Goal: Transaction & Acquisition: Purchase product/service

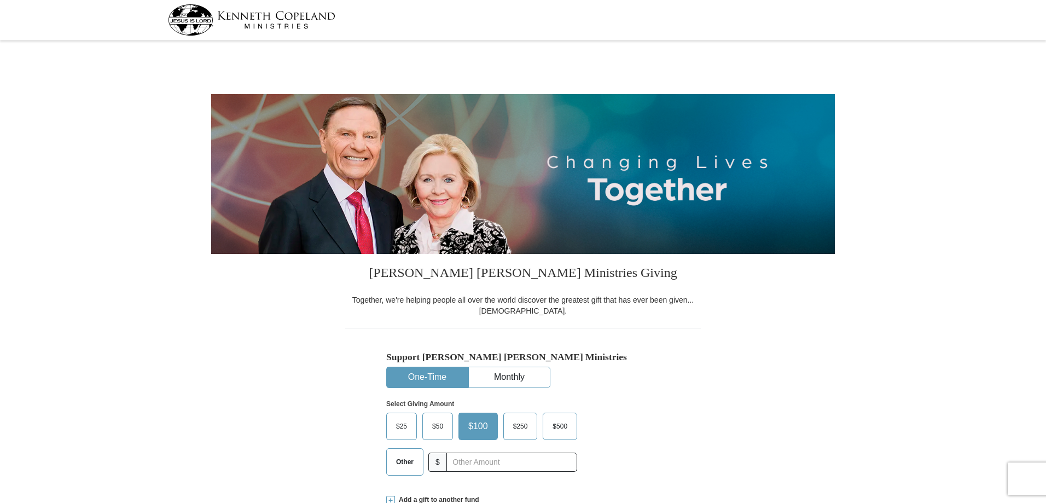
select select "[GEOGRAPHIC_DATA]"
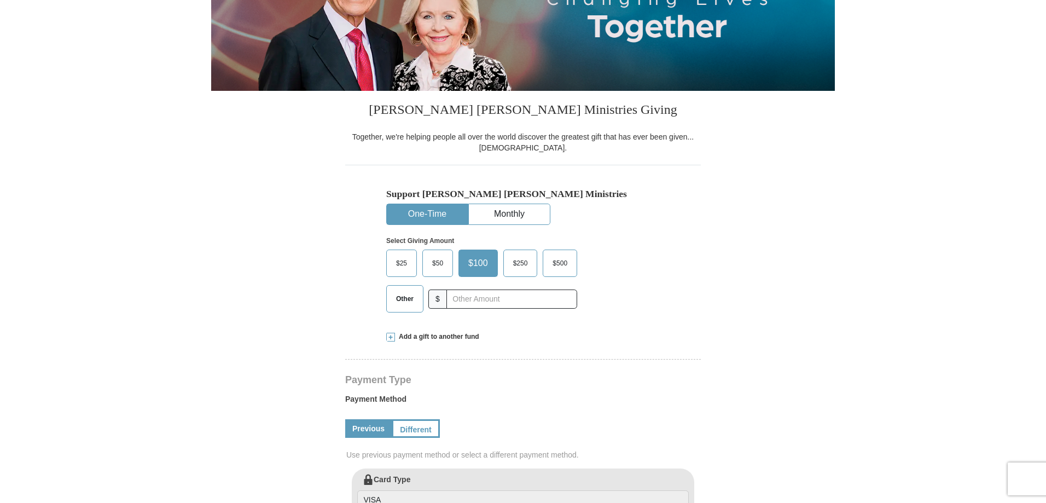
scroll to position [164, 0]
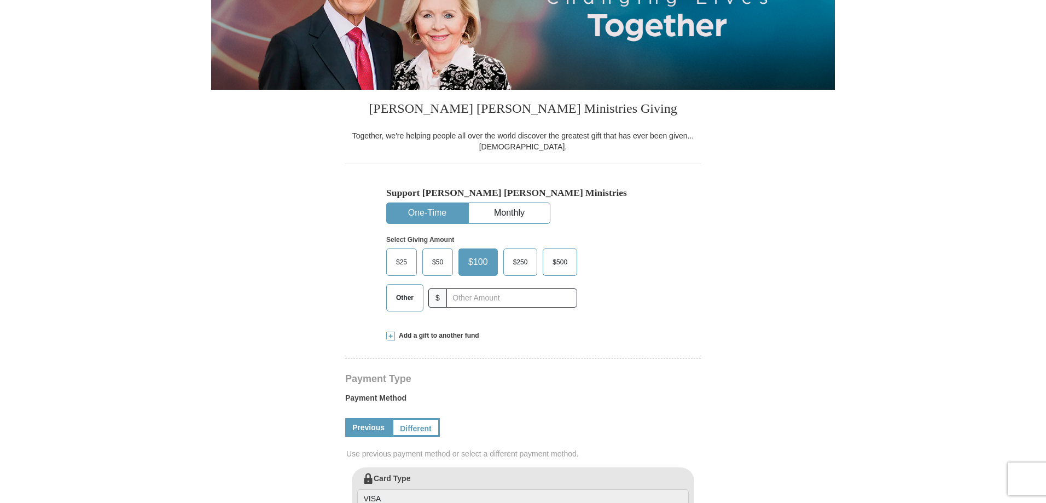
click at [405, 301] on span "Other" at bounding box center [405, 297] width 28 height 16
click at [0, 0] on input "Other" at bounding box center [0, 0] width 0 height 0
click at [479, 299] on input "text" at bounding box center [511, 297] width 121 height 19
click at [465, 299] on input "text" at bounding box center [511, 297] width 121 height 19
type input "5.00"
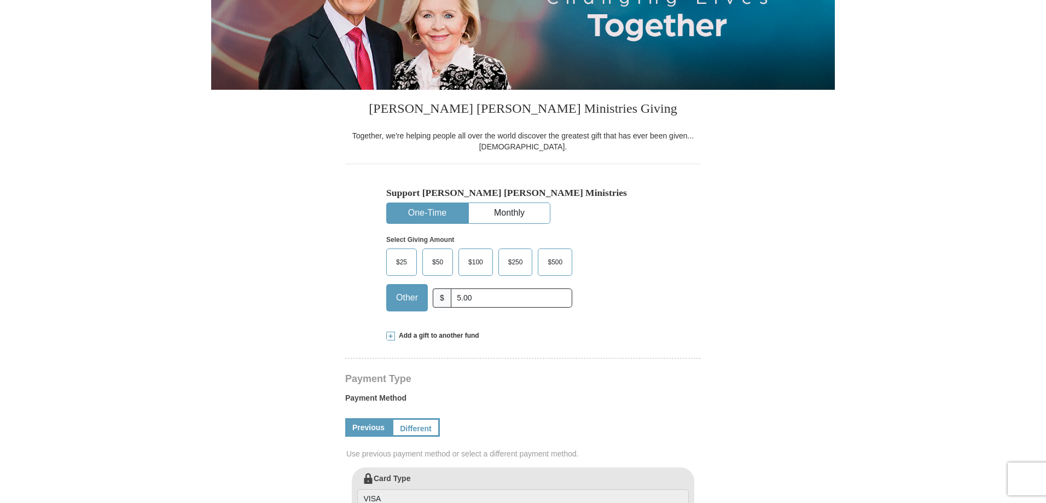
click at [390, 336] on span at bounding box center [390, 336] width 9 height 9
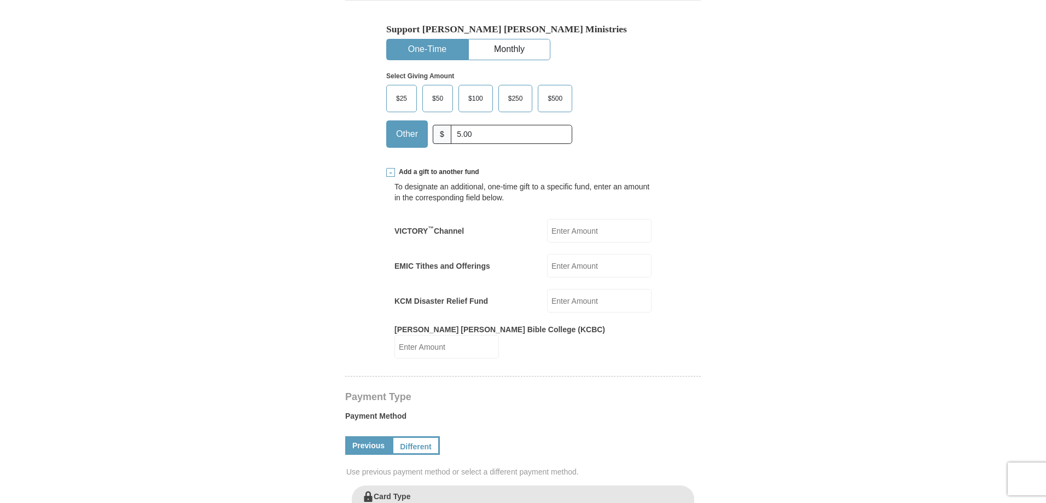
scroll to position [328, 0]
click at [572, 270] on input "EMIC Tithes and Offerings" at bounding box center [599, 265] width 105 height 24
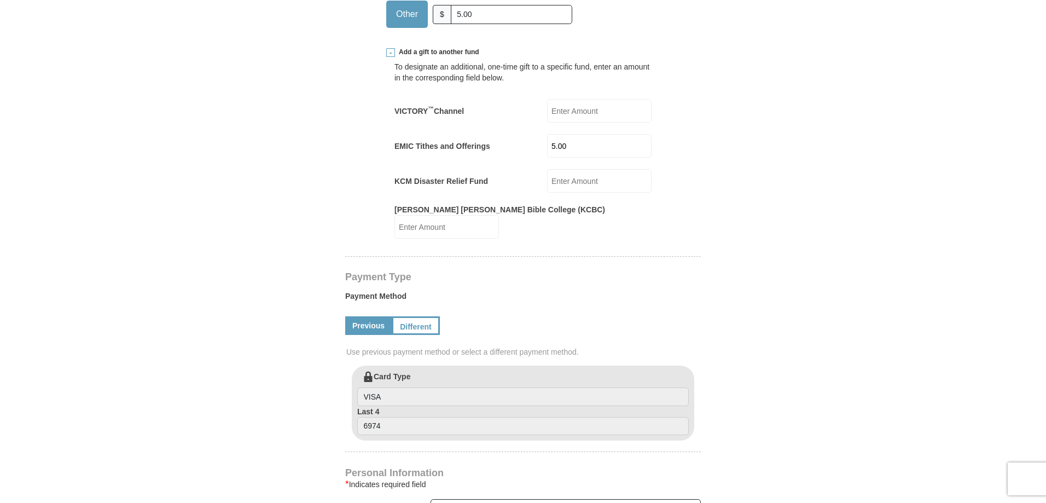
scroll to position [492, 0]
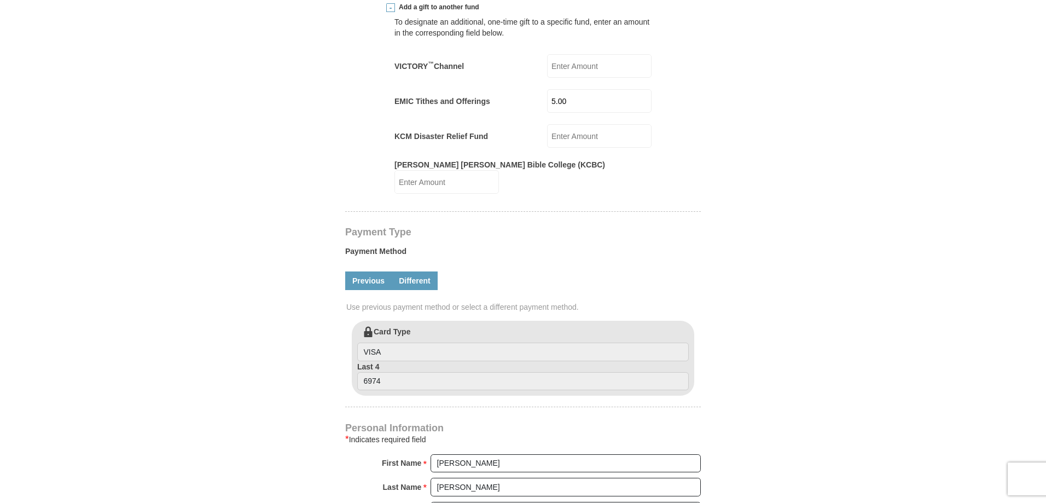
type input "5.00"
click at [420, 271] on link "Different" at bounding box center [415, 280] width 46 height 19
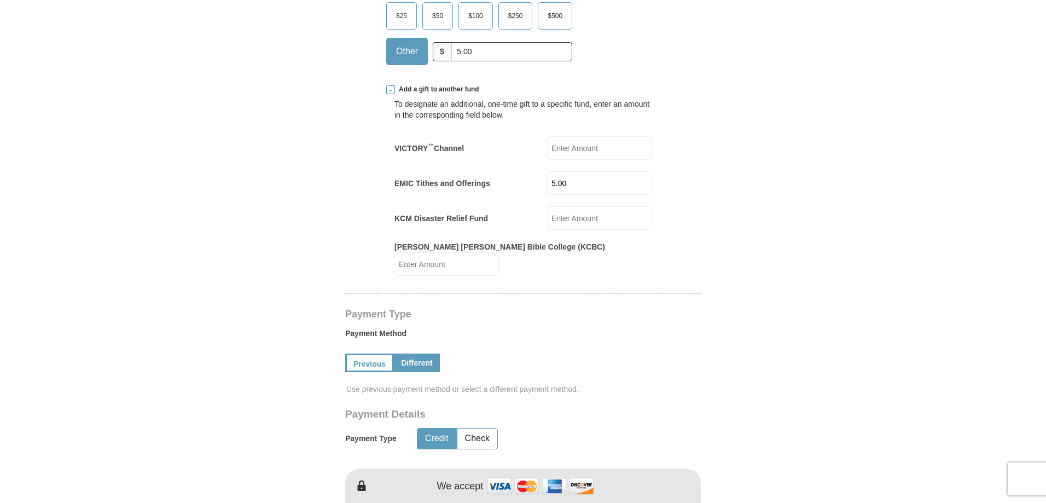
scroll to position [328, 0]
